Goal: Transaction & Acquisition: Purchase product/service

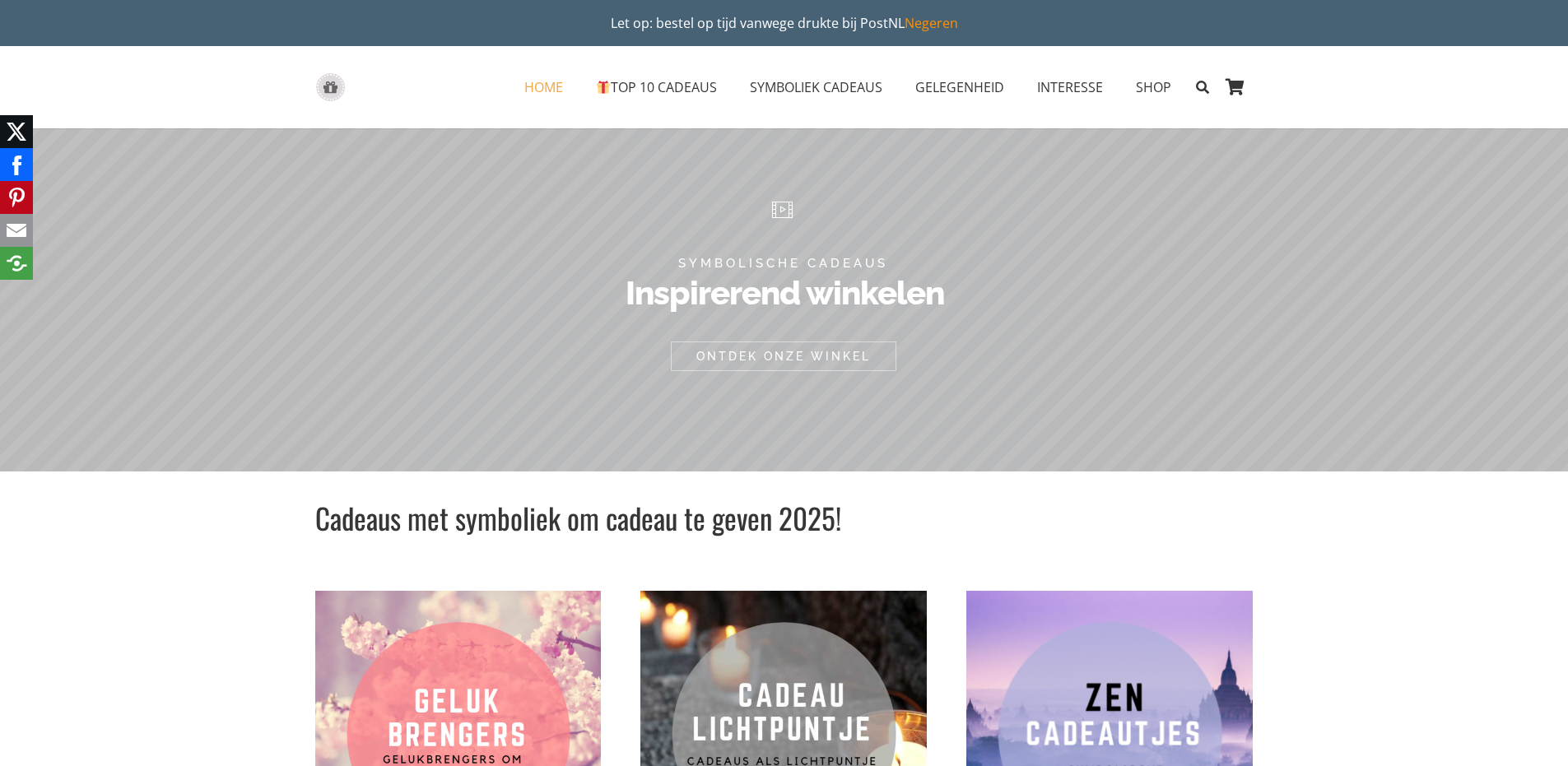
scroll to position [53, 0]
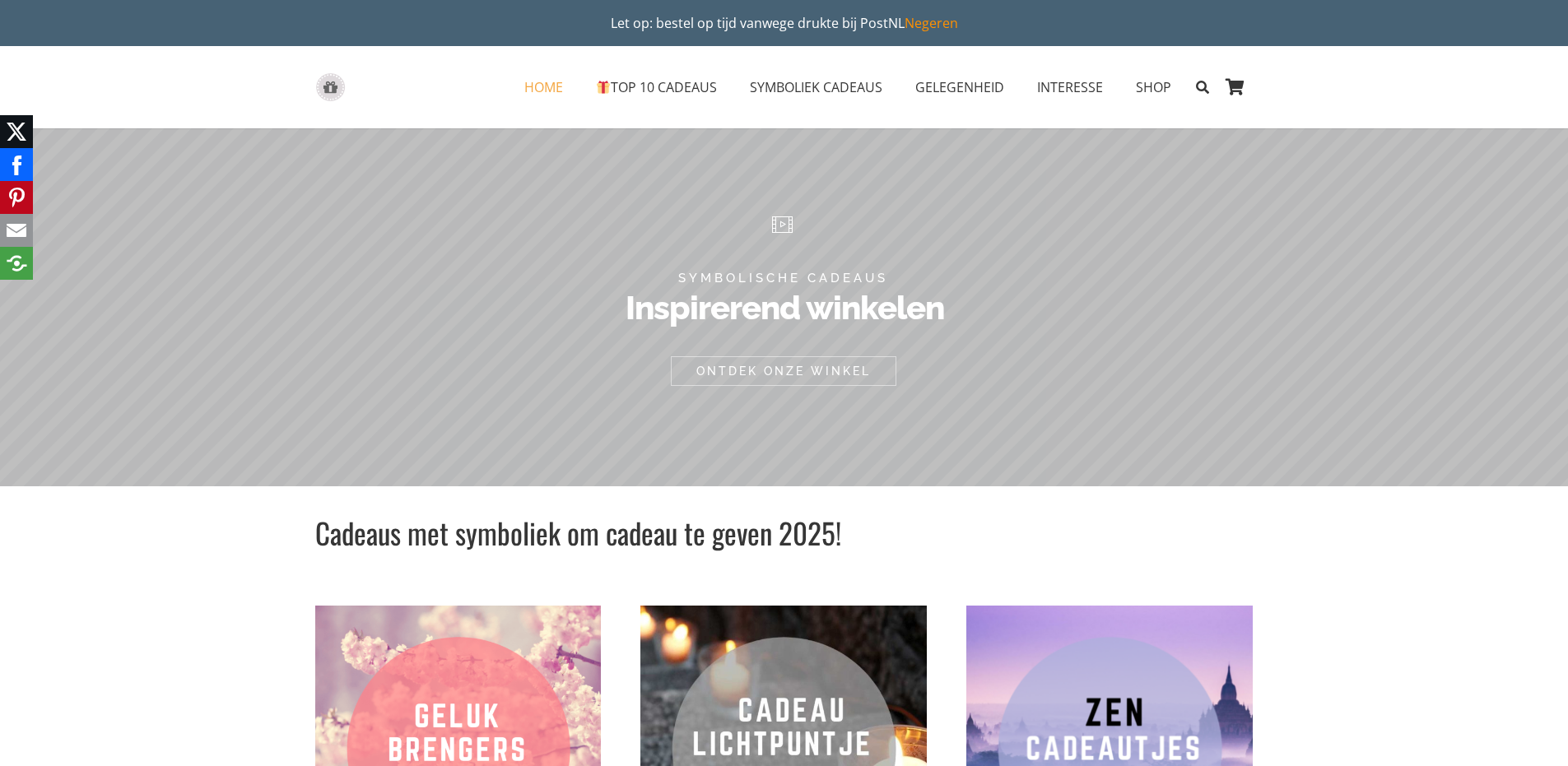
click at [1202, 86] on icon "Zoeken" at bounding box center [1202, 87] width 13 height 41
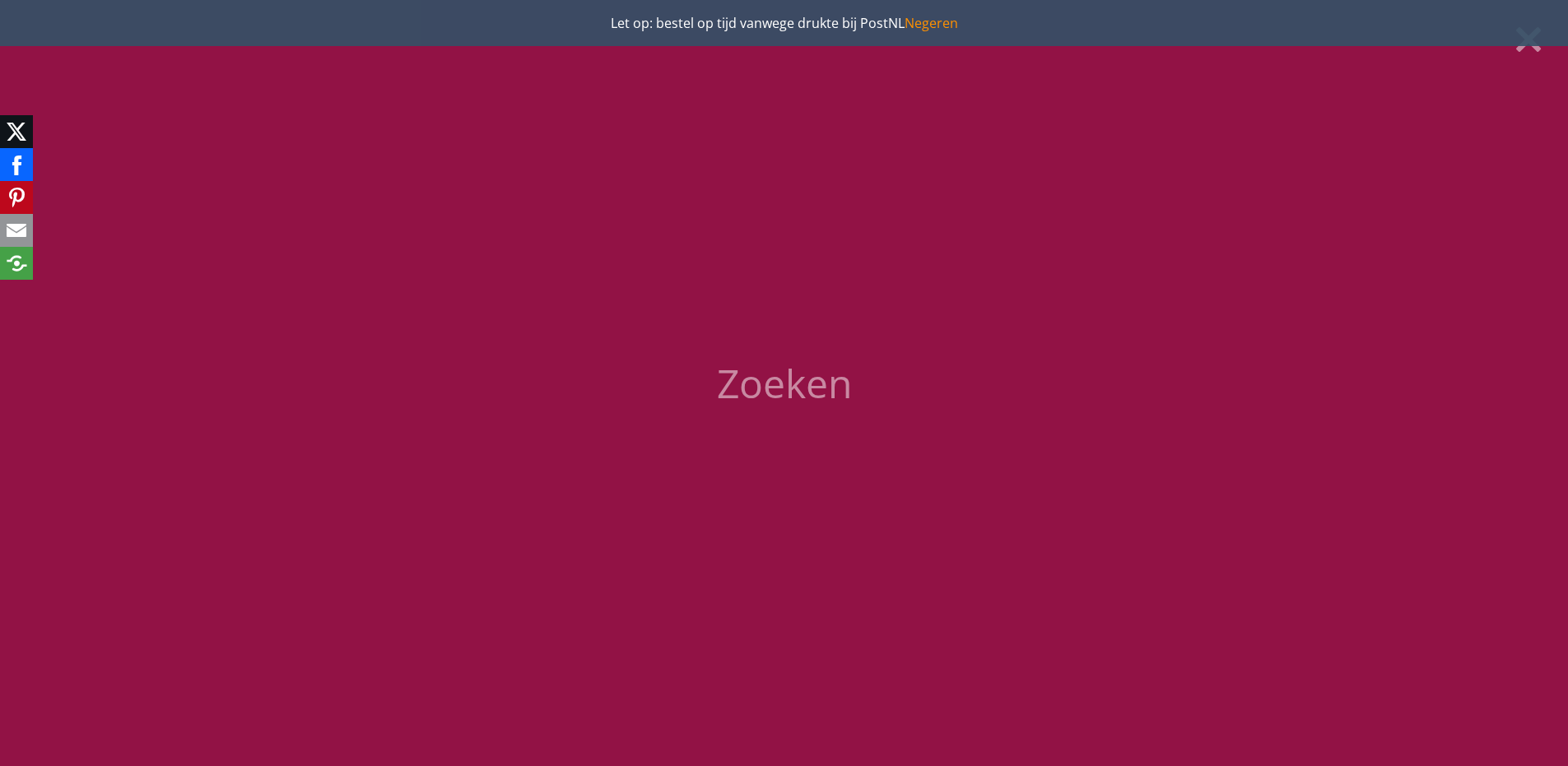
click at [762, 389] on input "Zoeken" at bounding box center [783, 383] width 1379 height 59
type input "gouden driehoek"
click input "4710" at bounding box center [0, 0] width 0 height 0
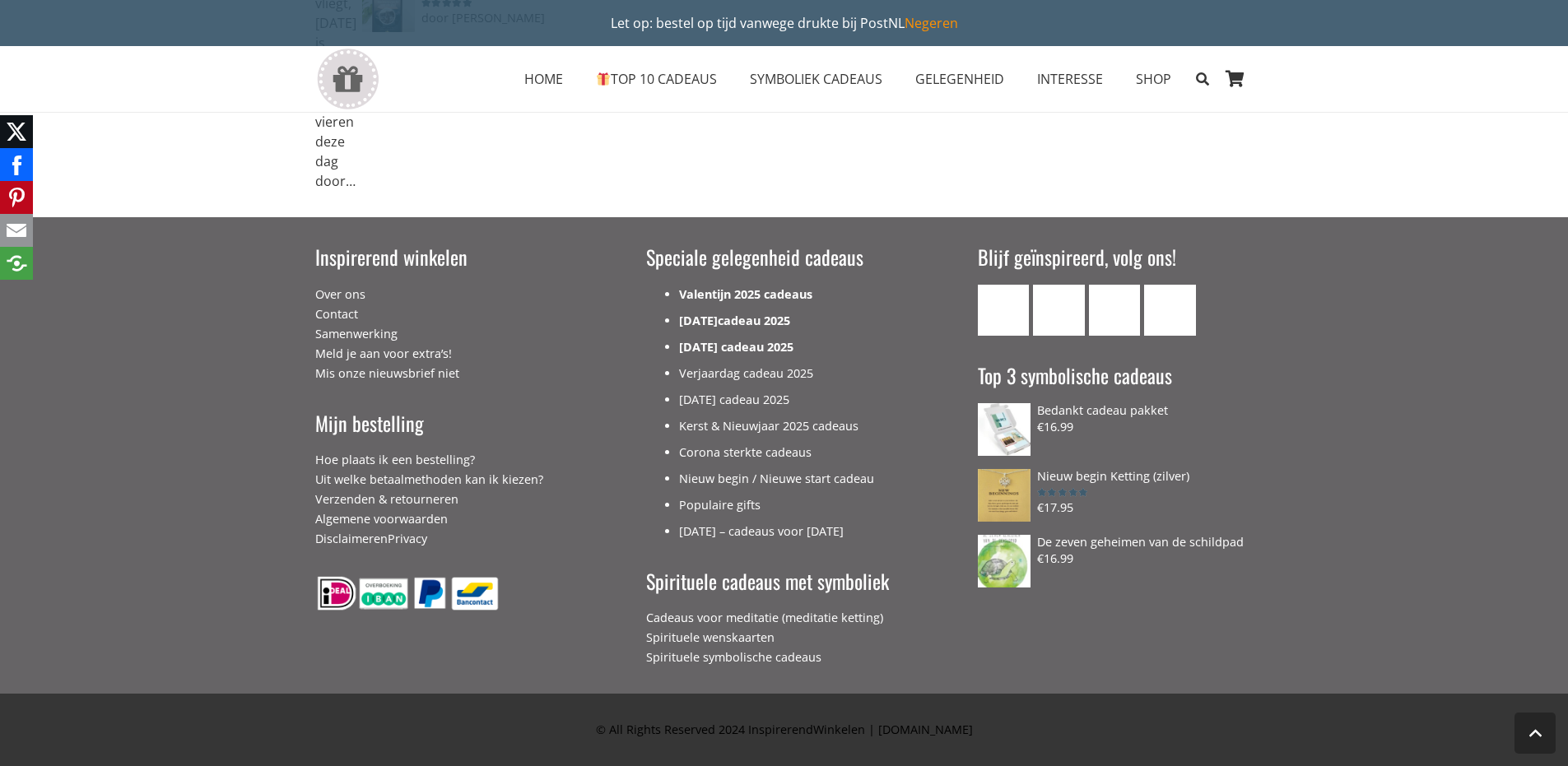
scroll to position [898, 0]
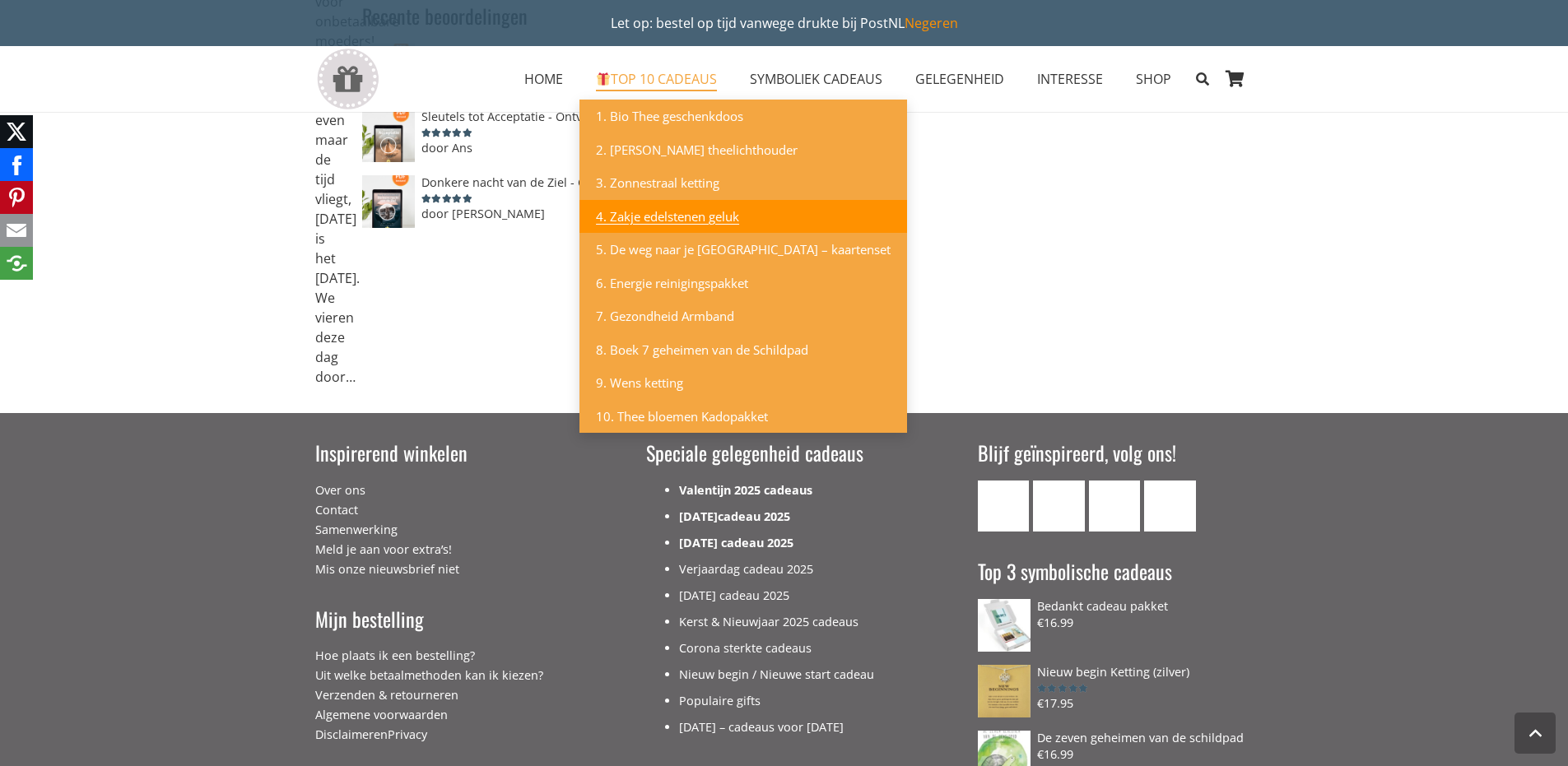
click at [689, 215] on span "4. Zakje edelstenen geluk" at bounding box center [668, 217] width 144 height 17
